Goal: Task Accomplishment & Management: Use online tool/utility

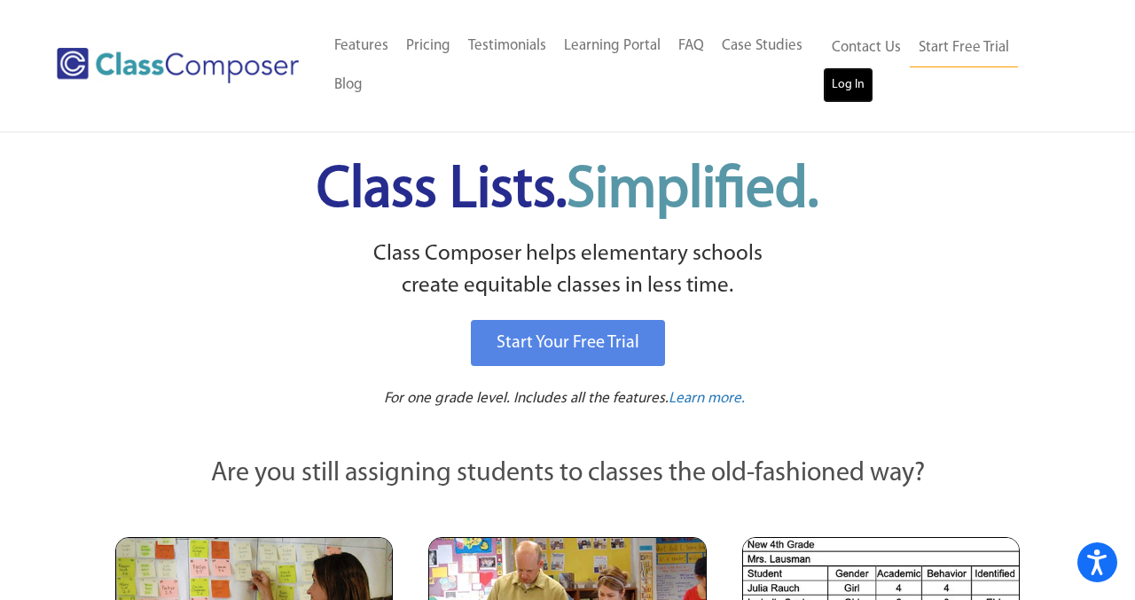
click at [836, 96] on link "Log In" at bounding box center [848, 84] width 51 height 35
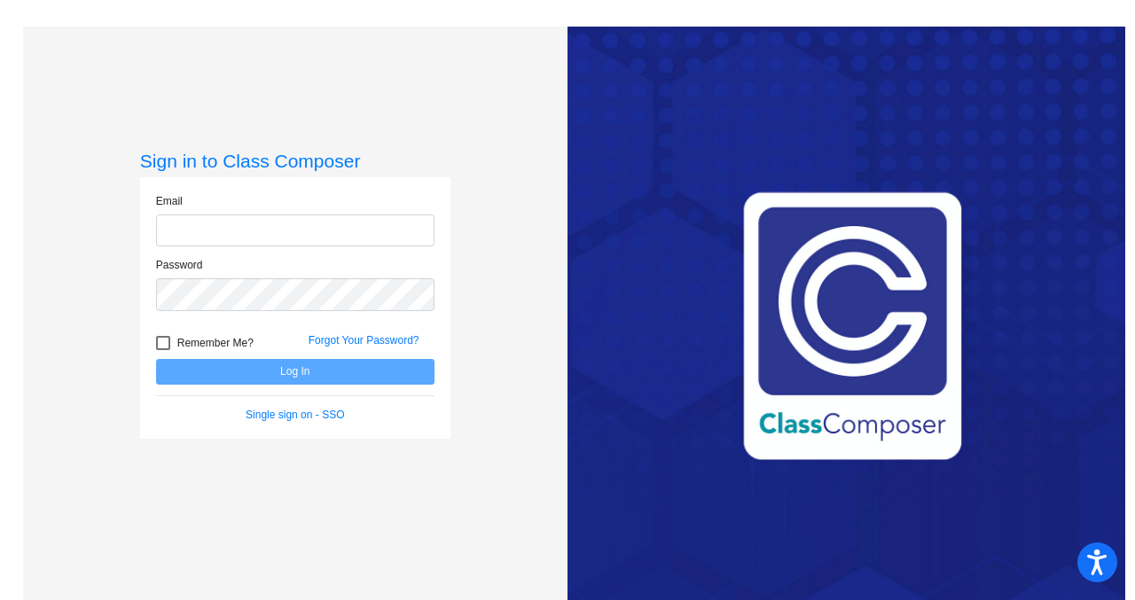
type input "jhague@cuttensd.org"
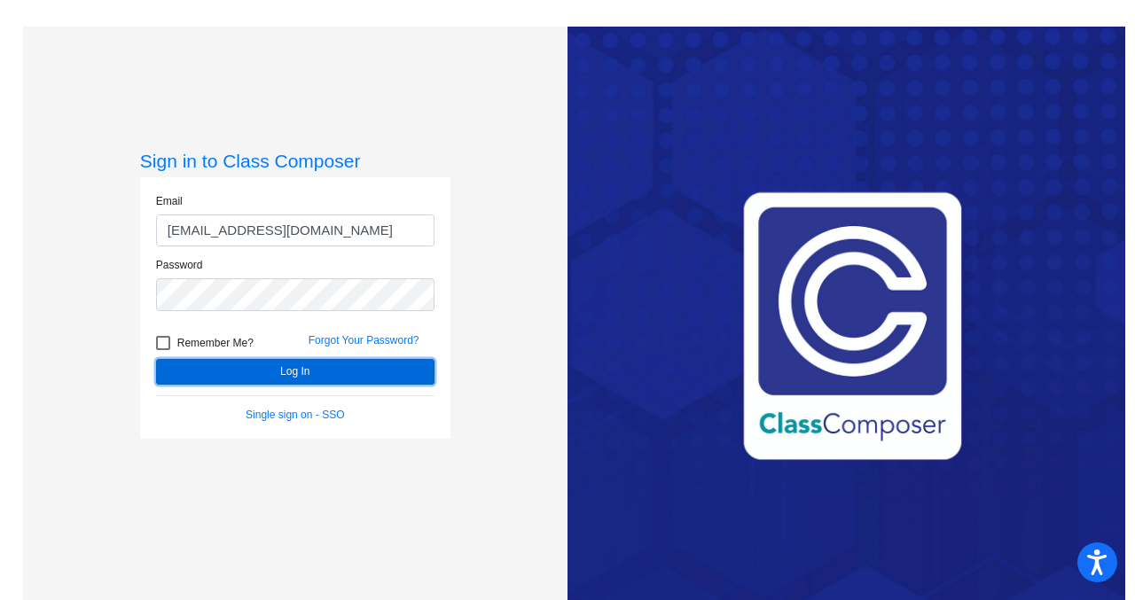
click at [314, 370] on button "Log In" at bounding box center [295, 372] width 279 height 26
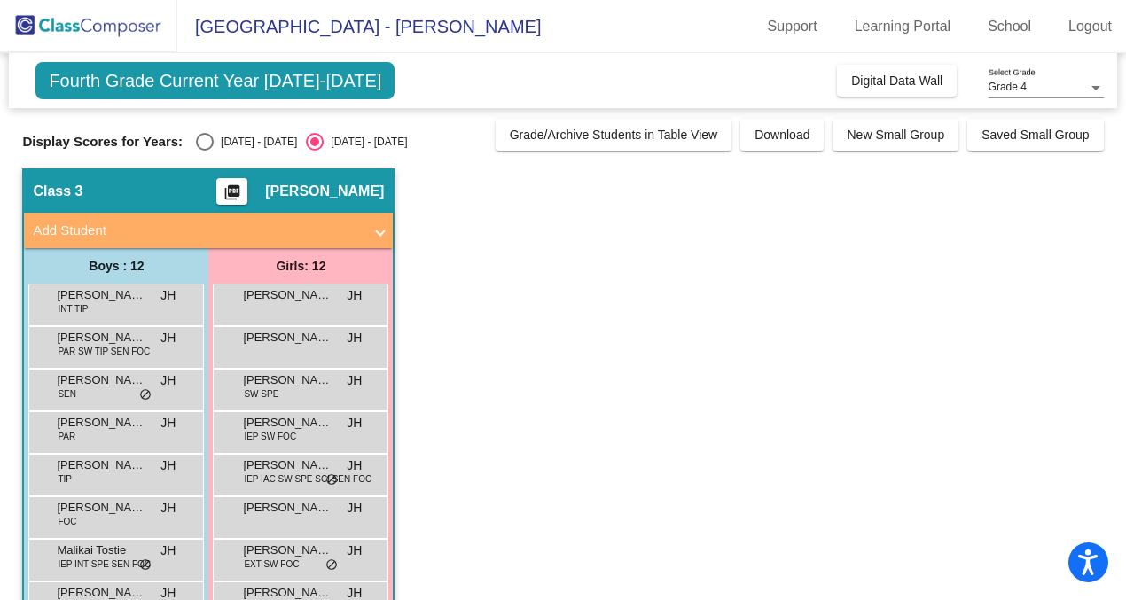
click at [283, 79] on span "Fourth Grade Current Year 2025-2026" at bounding box center [214, 80] width 359 height 37
click at [220, 98] on span "Fourth Grade Current Year 2025-2026" at bounding box center [214, 80] width 359 height 37
click at [894, 75] on span "Digital Data Wall" at bounding box center [896, 81] width 91 height 14
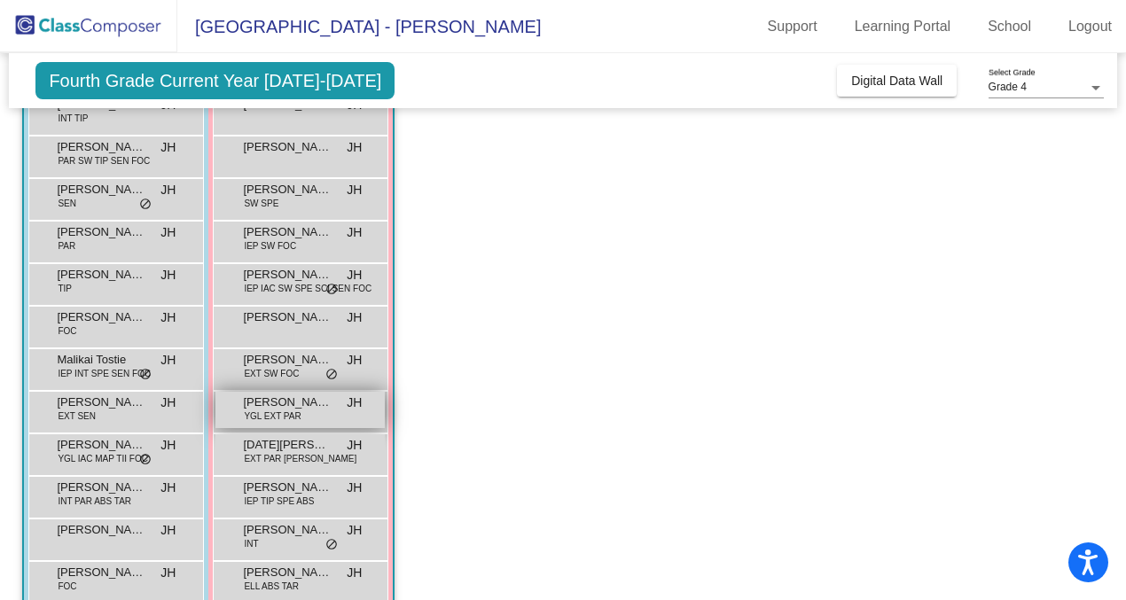
scroll to position [223, 0]
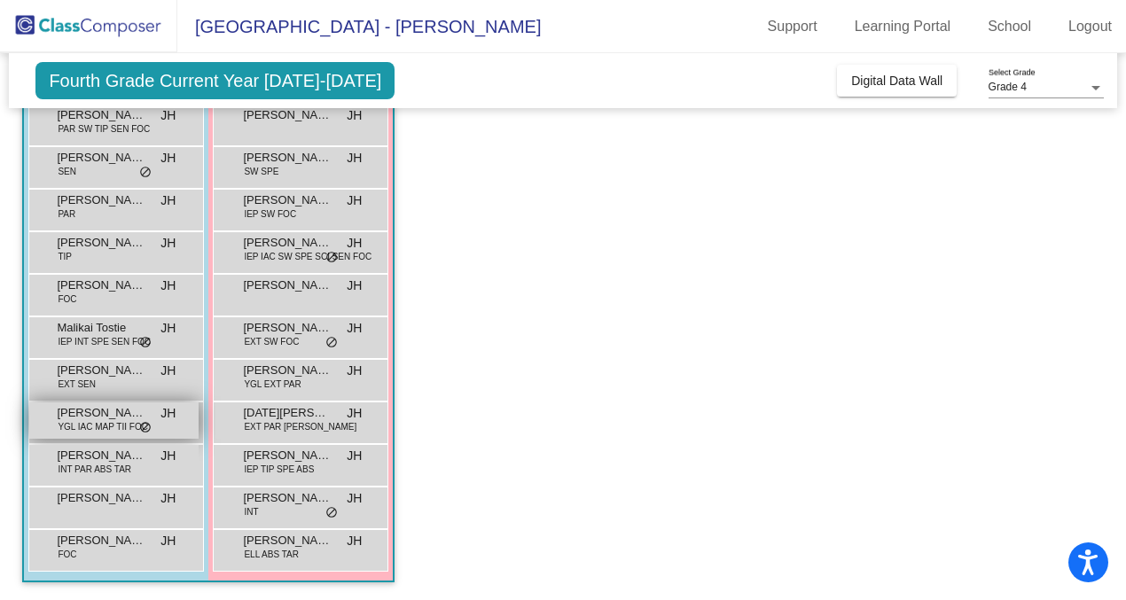
click at [98, 422] on span "YGL IAC MAP TII FOC" at bounding box center [103, 426] width 90 height 13
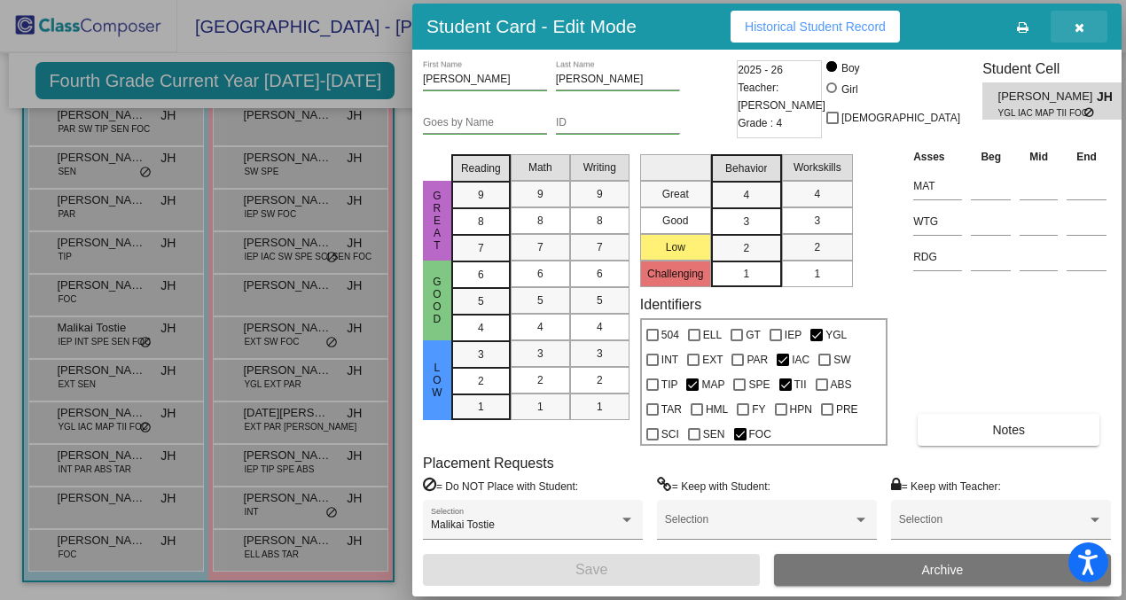
click at [1076, 26] on icon "button" at bounding box center [1080, 27] width 10 height 12
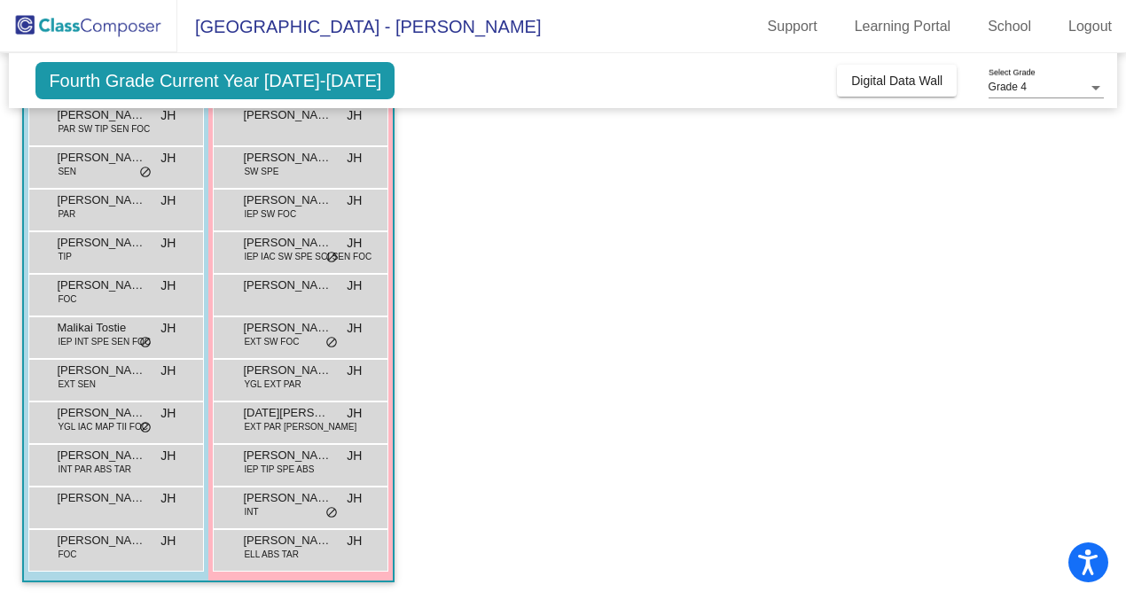
click at [248, 96] on span "Fourth Grade Current Year 2025-2026" at bounding box center [214, 80] width 359 height 37
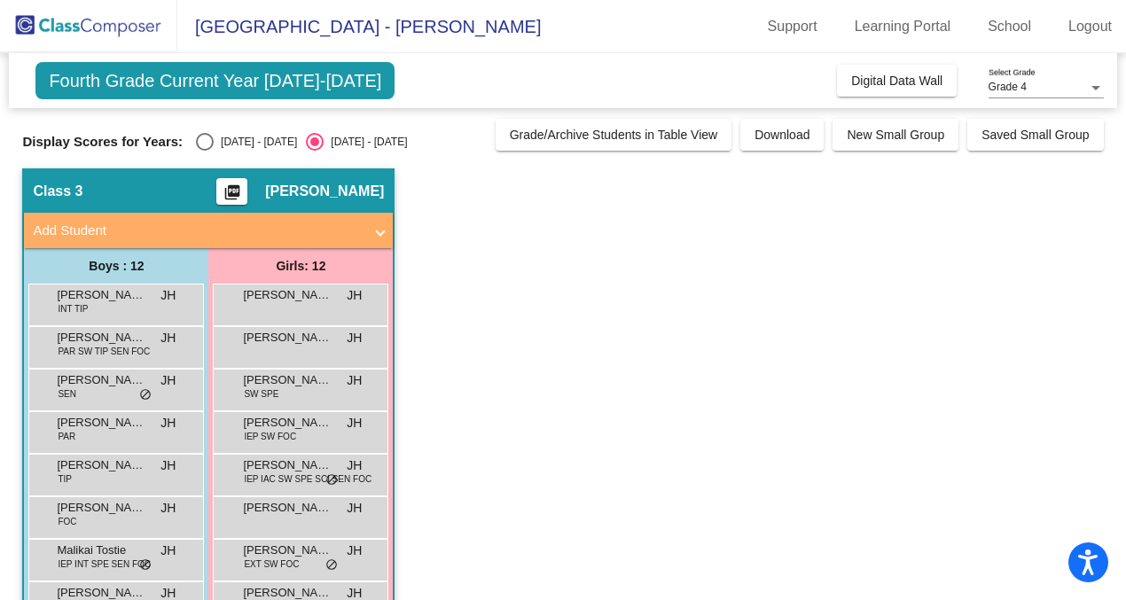
scroll to position [0, 0]
click at [203, 141] on div "Select an option" at bounding box center [205, 142] width 18 height 18
click at [204, 151] on input "2024 - 2025" at bounding box center [204, 151] width 1 height 1
radio input "true"
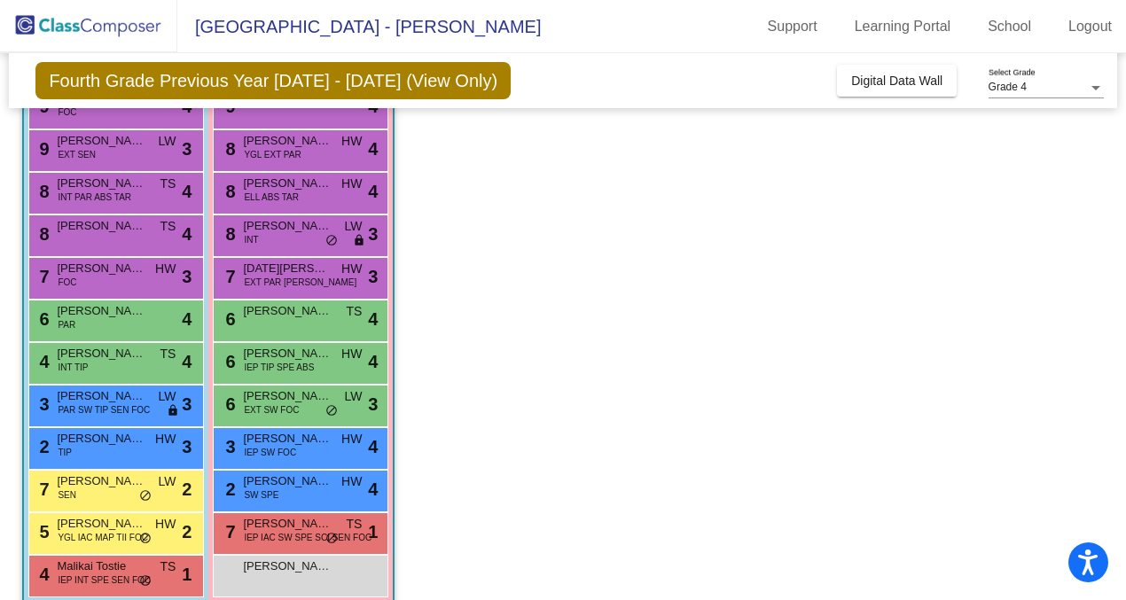
scroll to position [198, 0]
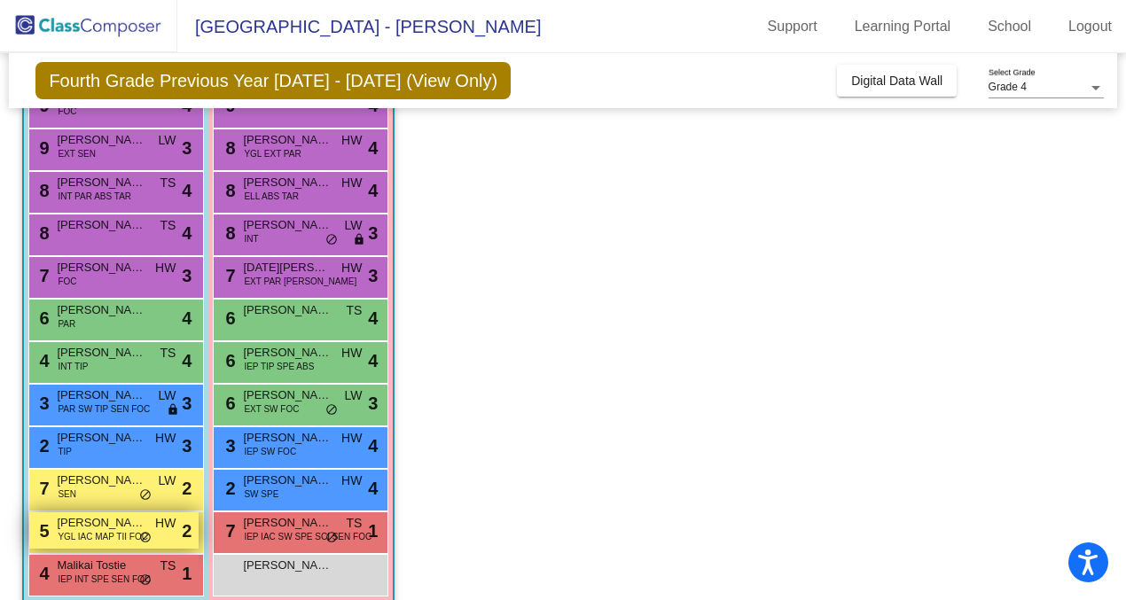
click at [76, 530] on span "Robert Starritt" at bounding box center [101, 523] width 89 height 18
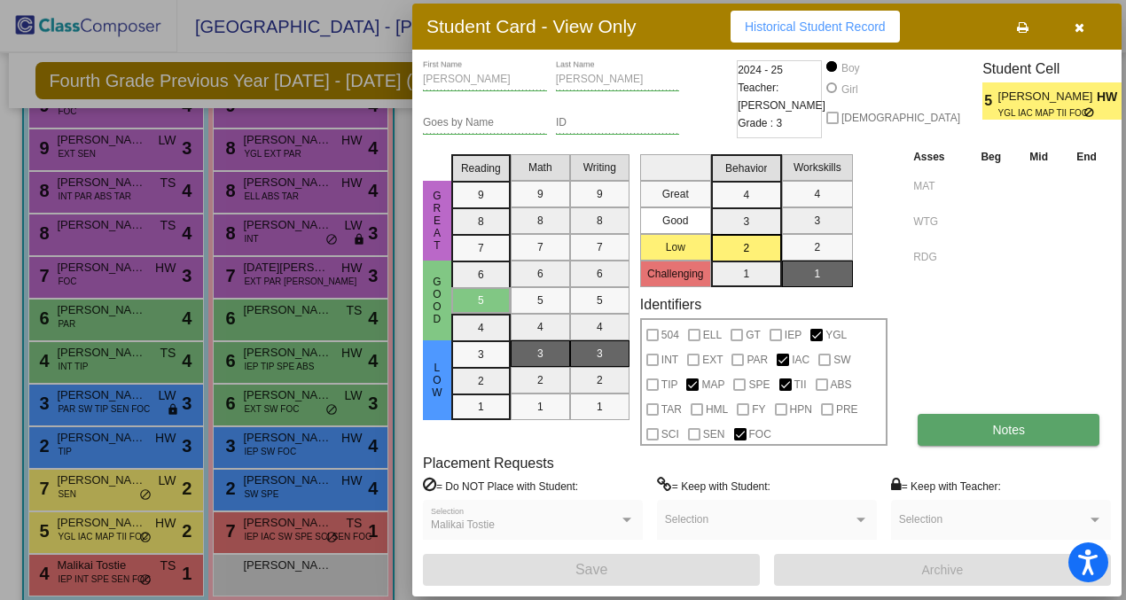
click at [1017, 415] on button "Notes" at bounding box center [1009, 430] width 182 height 32
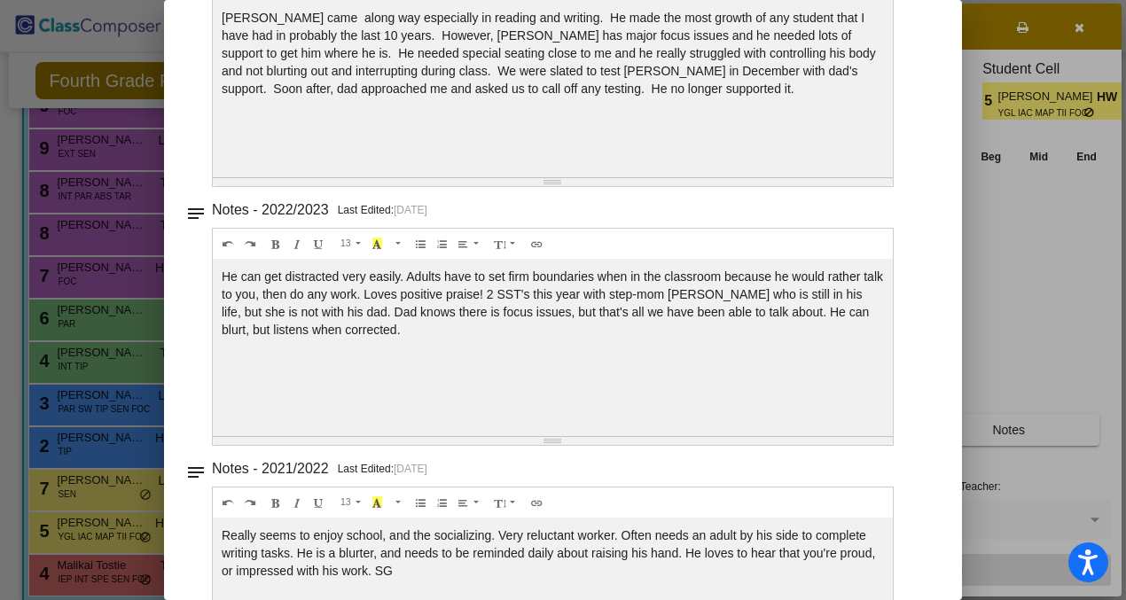
scroll to position [458, 0]
